Goal: Check status

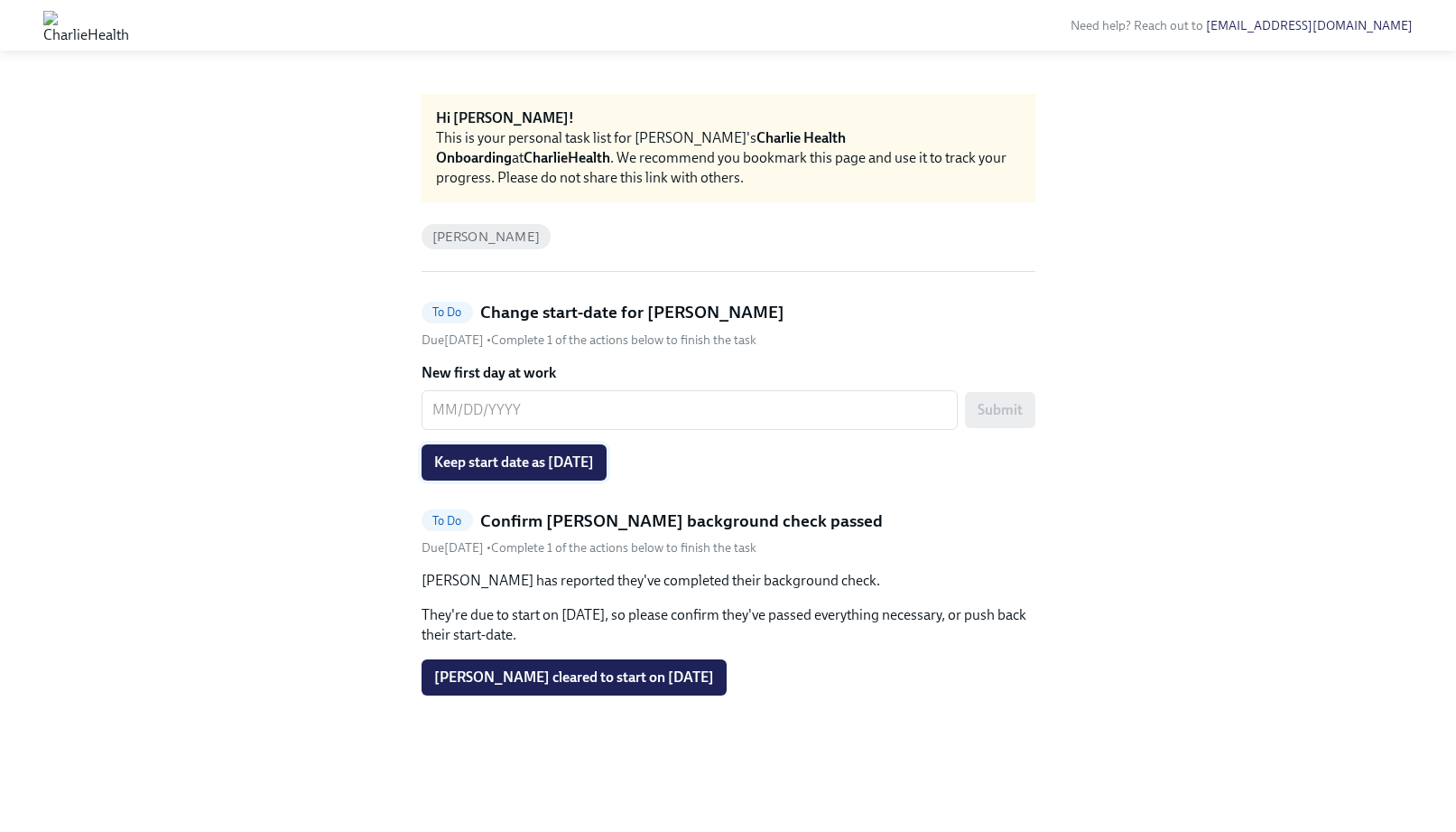
click at [451, 463] on span "Keep start date as [DATE]" at bounding box center [514, 462] width 159 height 18
click at [489, 647] on div "[PERSON_NAME] has reported they've completed their background check. They're du…" at bounding box center [728, 633] width 614 height 125
click at [490, 663] on button "[PERSON_NAME] cleared to start on [DATE]" at bounding box center [574, 677] width 305 height 36
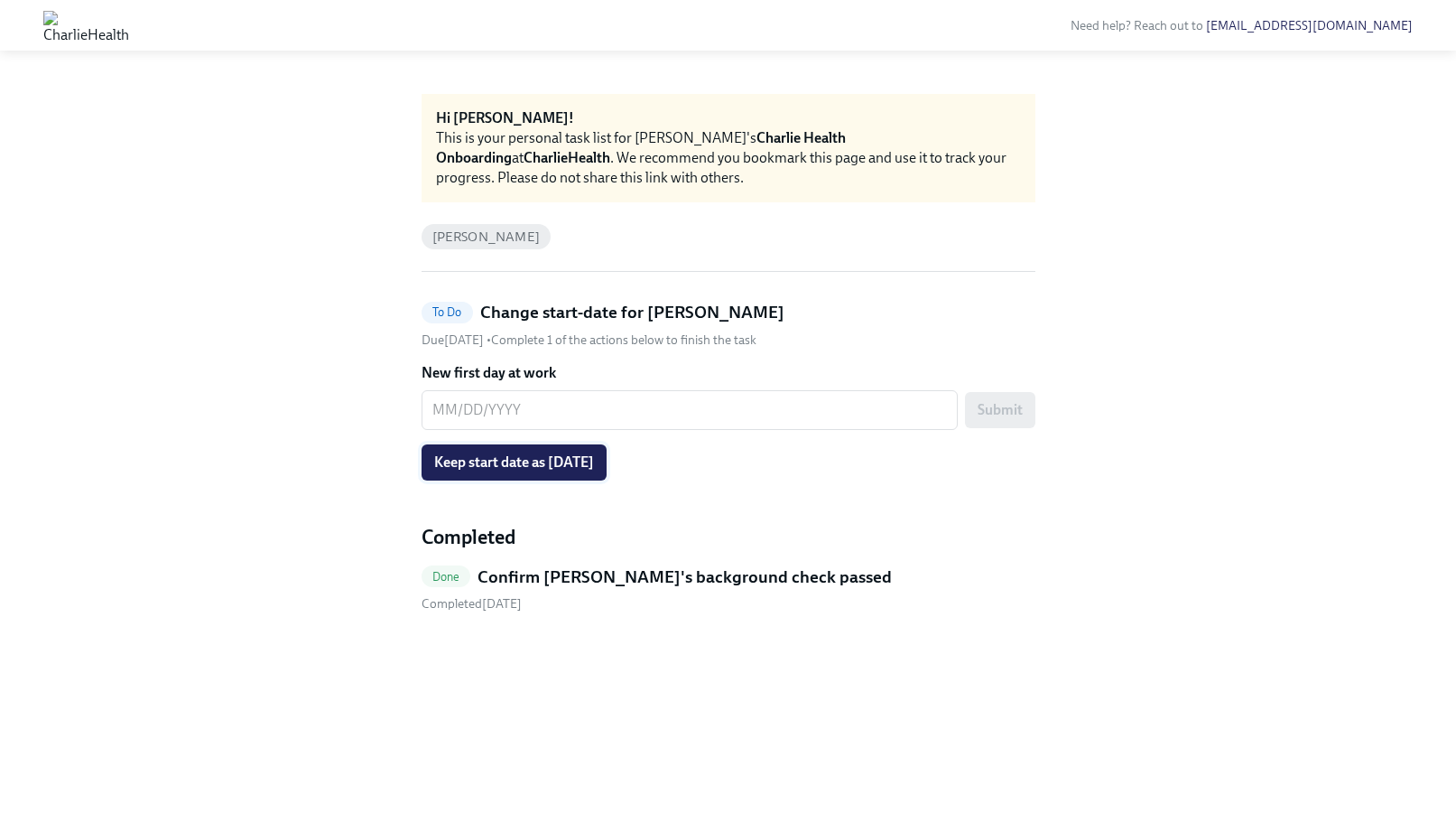
click at [466, 456] on span "Keep start date as [DATE]" at bounding box center [514, 462] width 159 height 18
